Goal: Find contact information: Find contact information

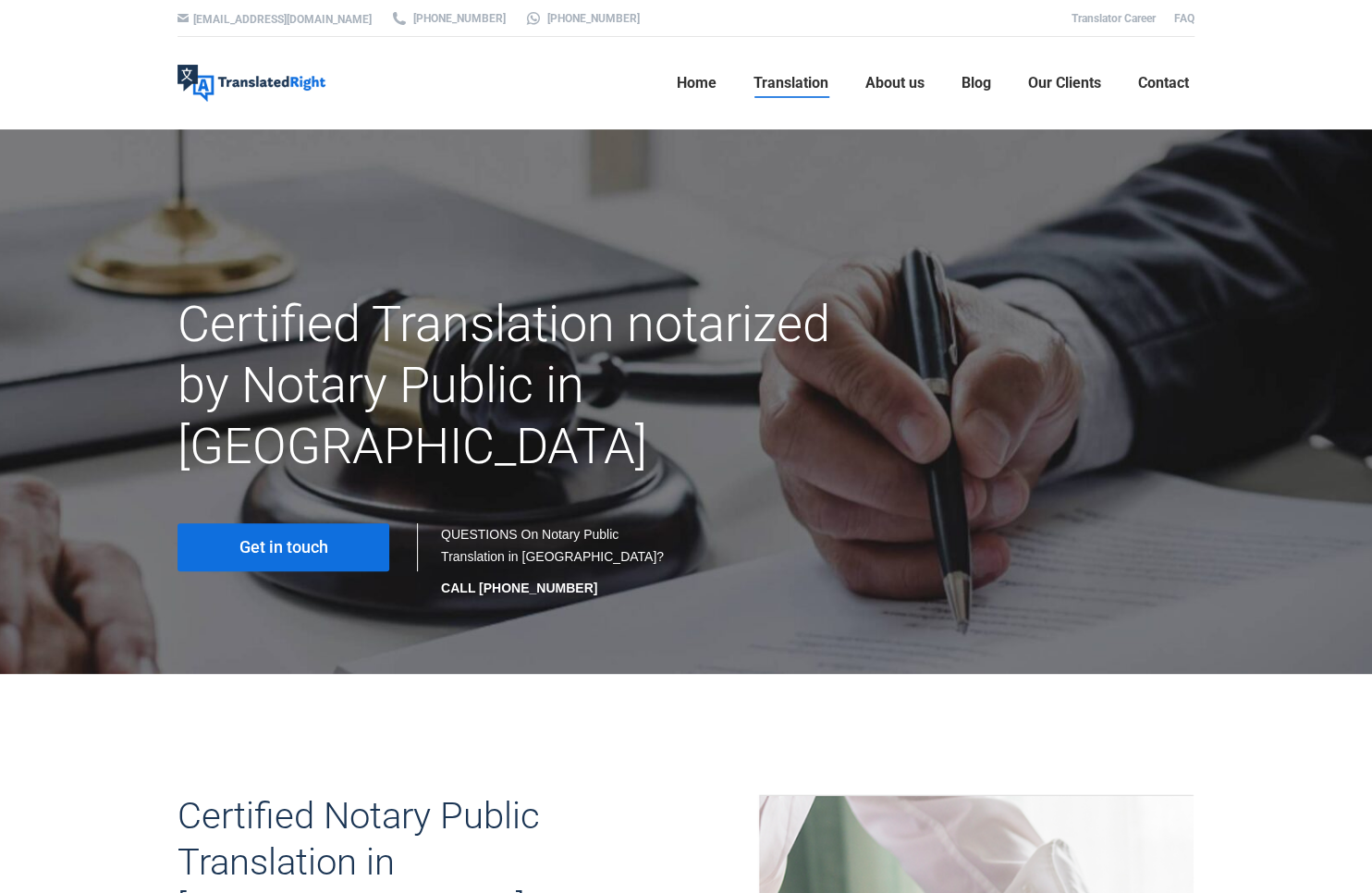
click at [327, 538] on span "Get in touch" at bounding box center [284, 548] width 89 height 19
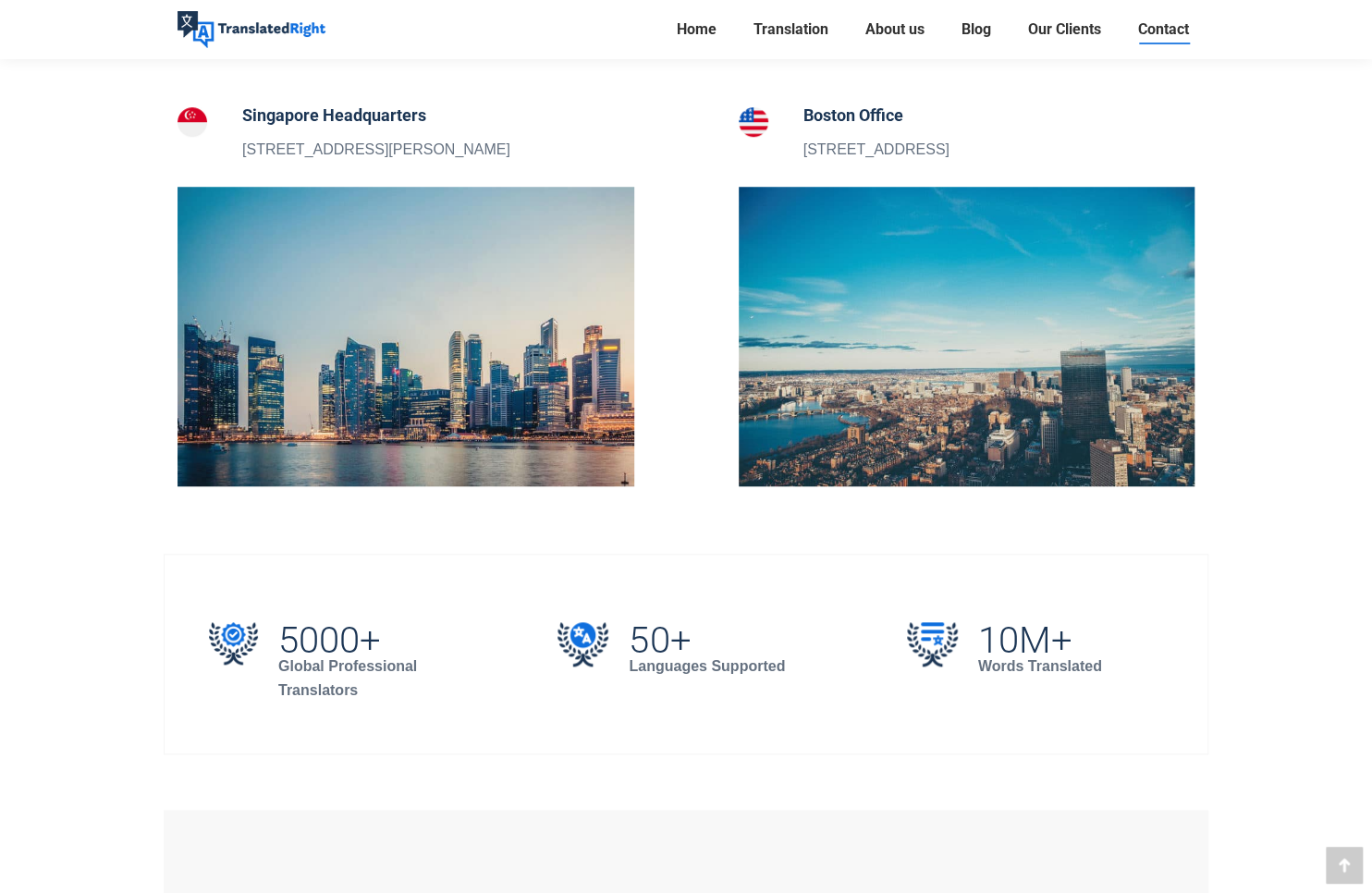
scroll to position [278, 0]
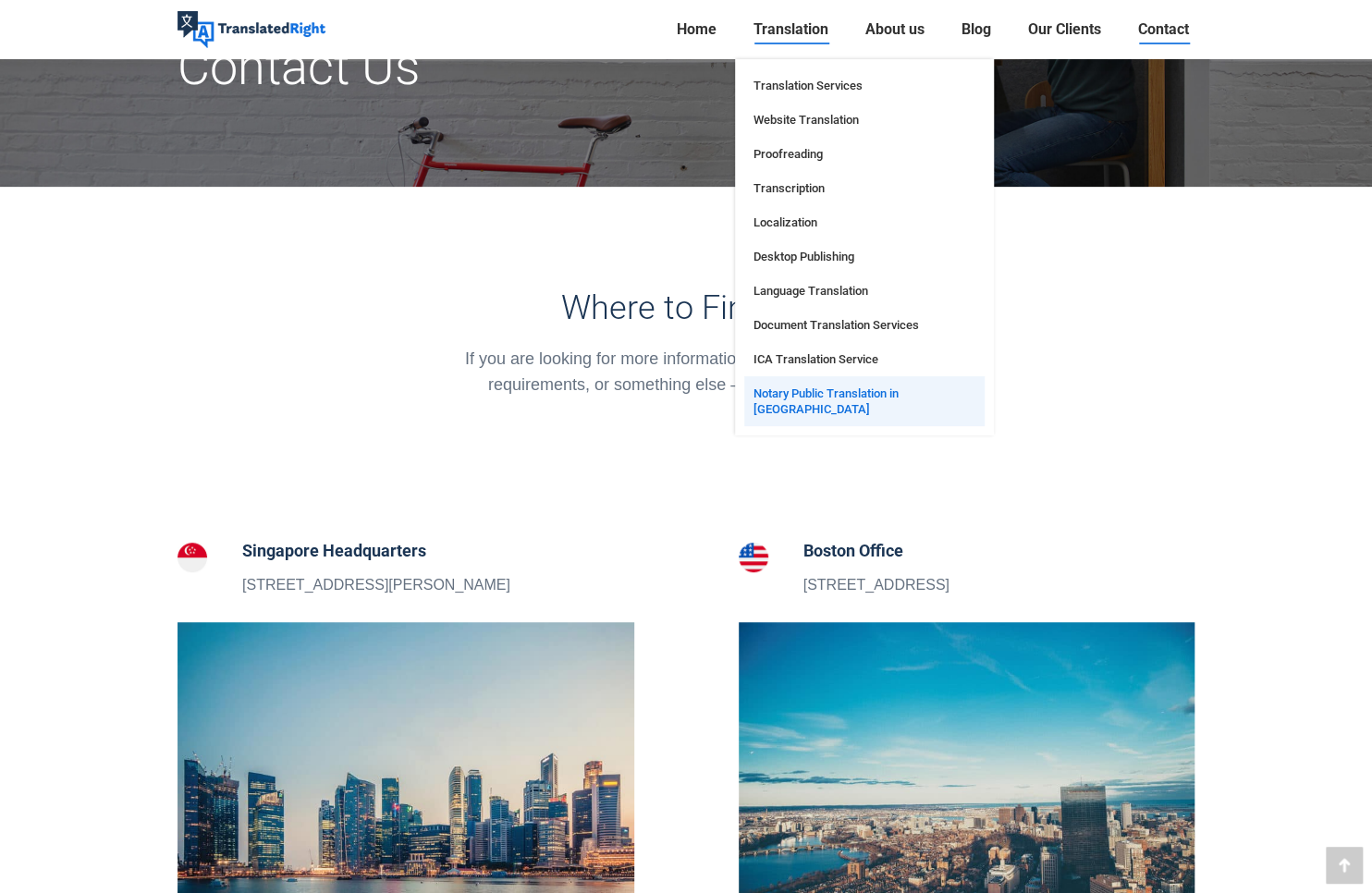
click at [933, 399] on span "Notary Public Translation in [GEOGRAPHIC_DATA]" at bounding box center [864, 401] width 222 height 32
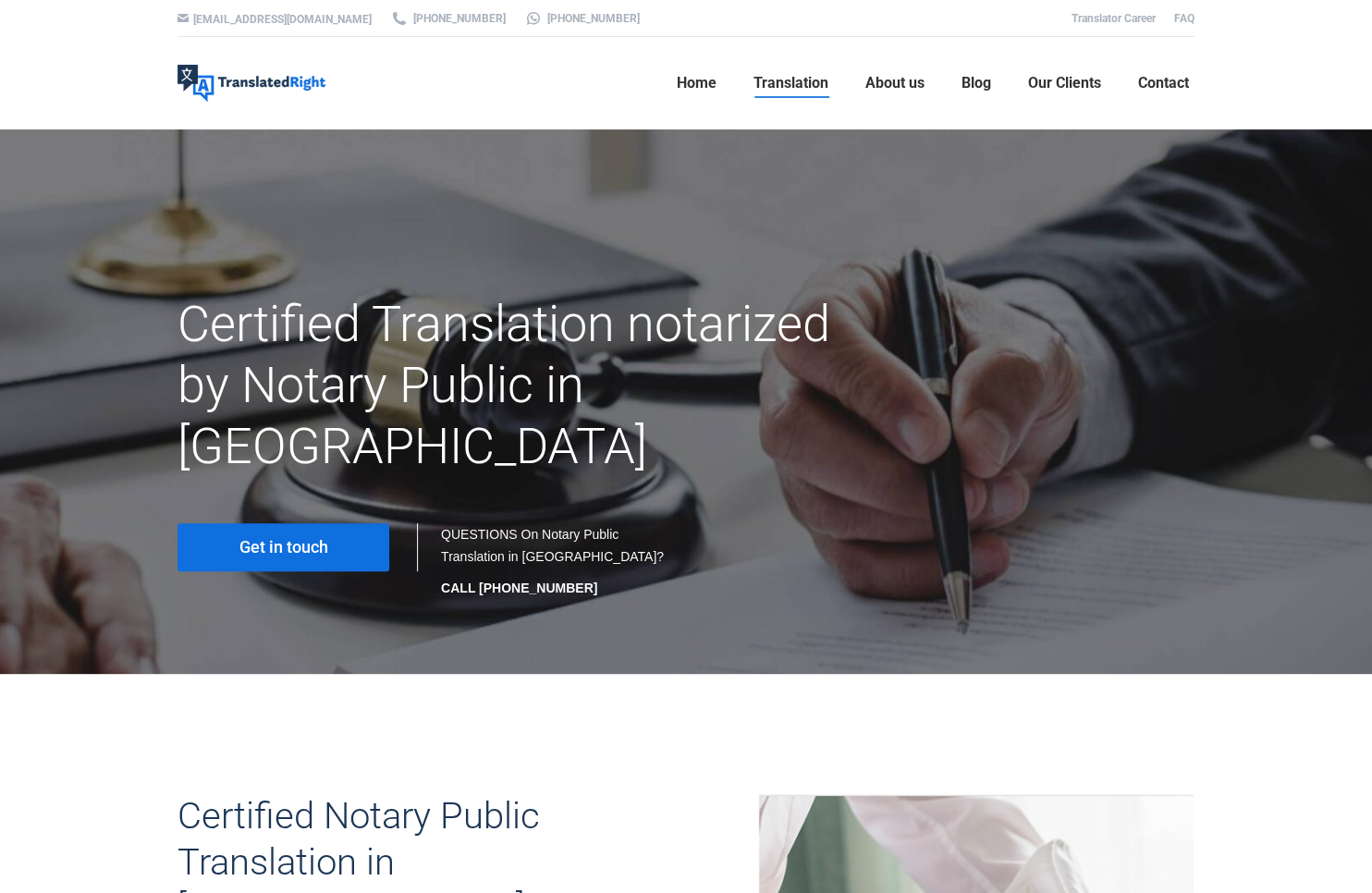
click at [1268, 259] on div at bounding box center [686, 401] width 1372 height 545
click at [680, 301] on h1 "Certified Translation notarized by Notary Public in Singapore" at bounding box center [511, 385] width 668 height 183
